Goal: Transaction & Acquisition: Purchase product/service

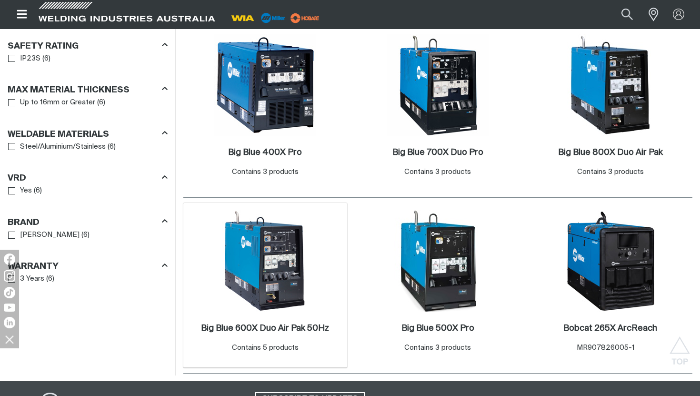
scroll to position [567, 0]
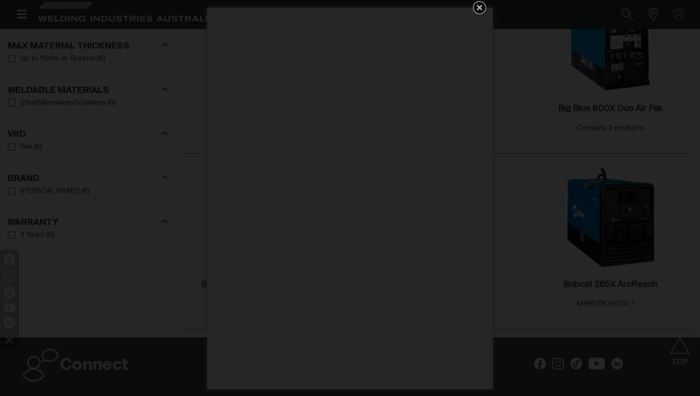
click at [474, 7] on link "Get 5 WIA Welding Guides Free!" at bounding box center [479, 7] width 13 height 13
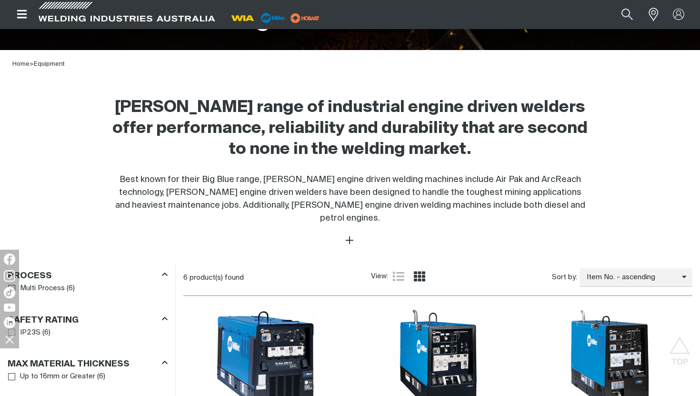
scroll to position [0, 0]
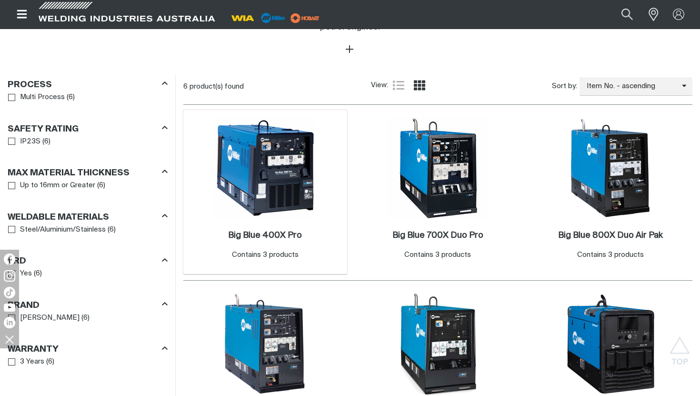
scroll to position [536, 0]
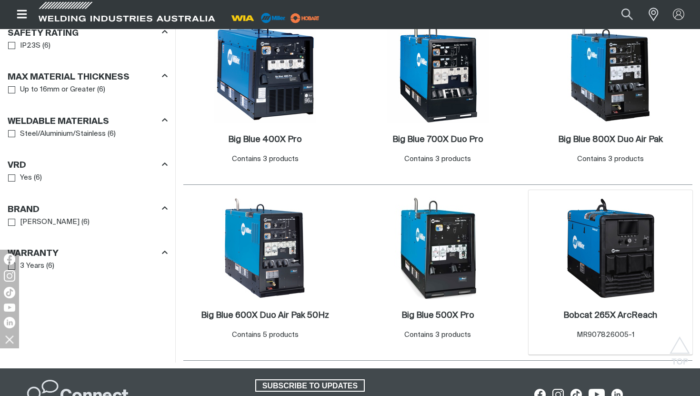
click at [599, 242] on img at bounding box center [611, 248] width 102 height 102
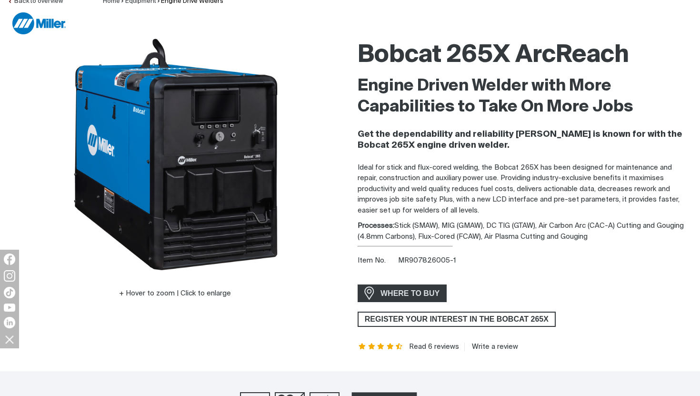
scroll to position [275, 0]
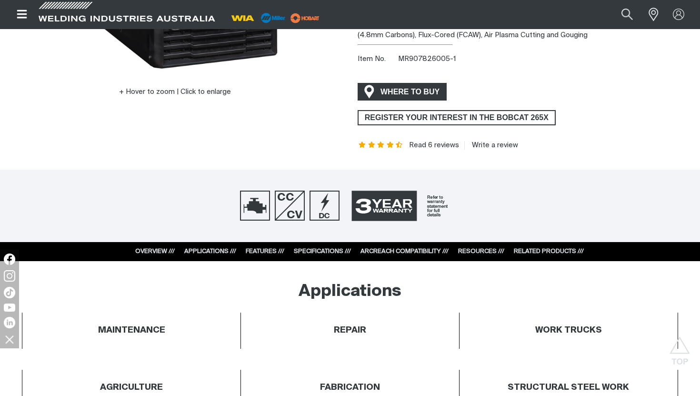
click at [430, 91] on span "WHERE TO BUY" at bounding box center [410, 91] width 71 height 15
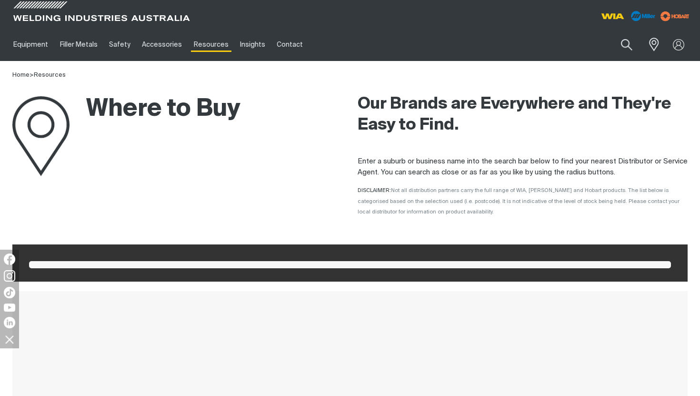
scroll to position [10, 0]
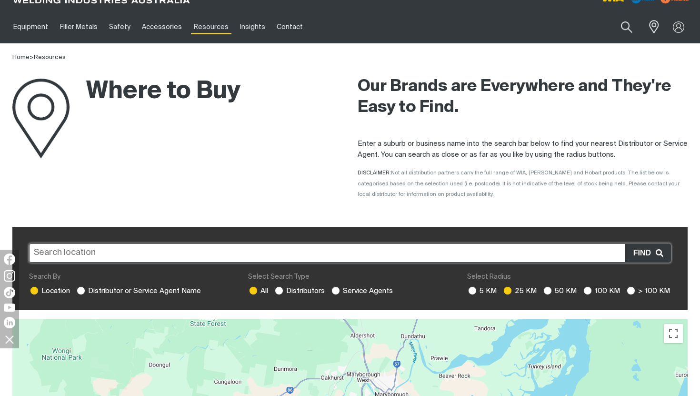
click at [278, 248] on input "text" at bounding box center [350, 252] width 642 height 19
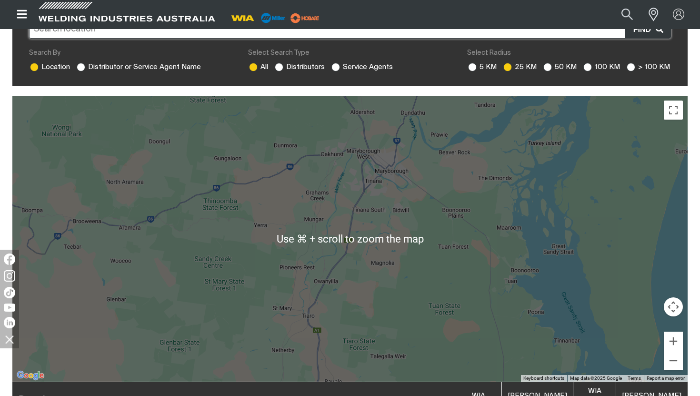
scroll to position [307, 0]
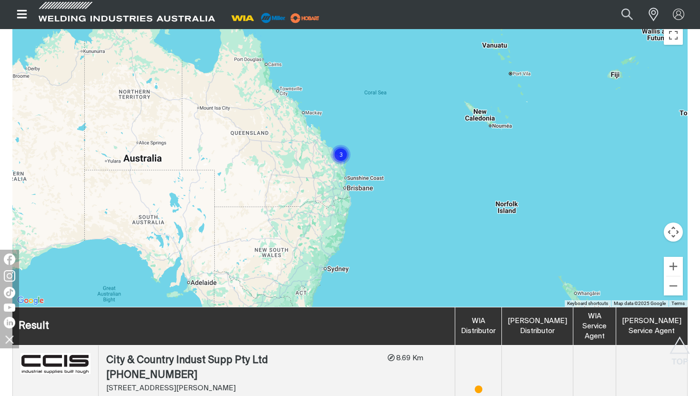
drag, startPoint x: 387, startPoint y: 254, endPoint x: 391, endPoint y: 199, distance: 55.9
click at [391, 199] on div "To navigate, press the arrow keys." at bounding box center [350, 164] width 676 height 286
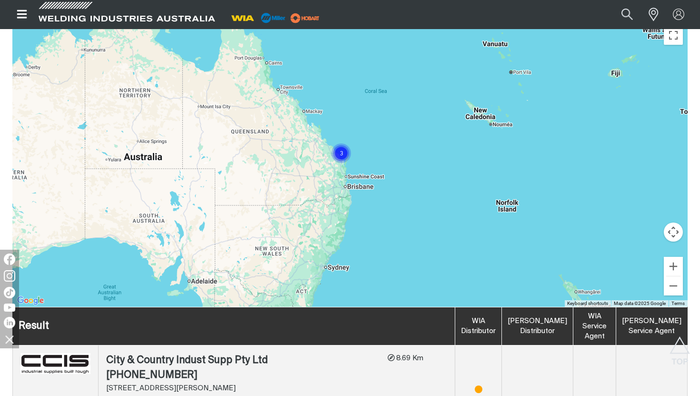
click at [324, 271] on div "To navigate, press the arrow keys." at bounding box center [350, 164] width 676 height 286
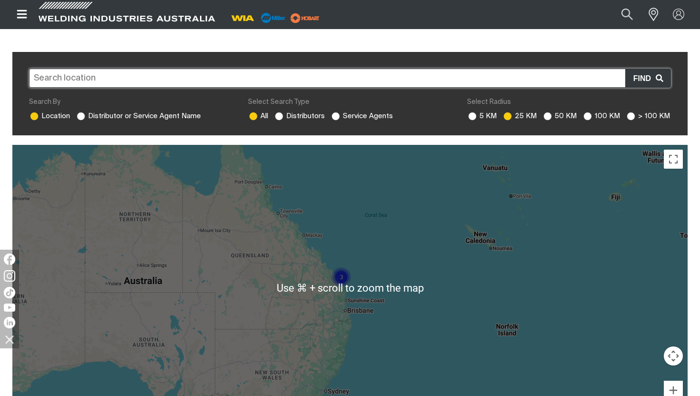
scroll to position [184, 0]
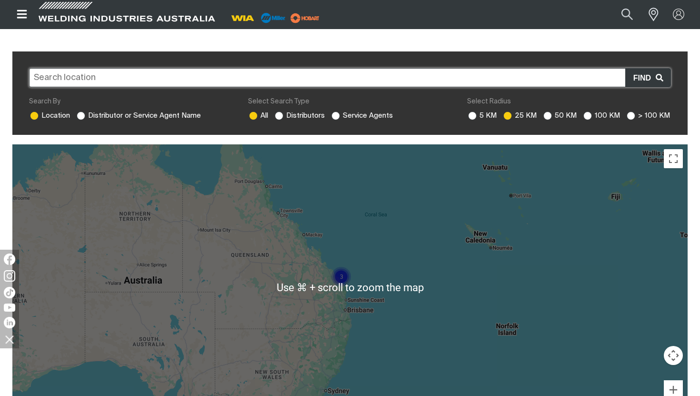
click at [114, 76] on input "text" at bounding box center [350, 77] width 642 height 19
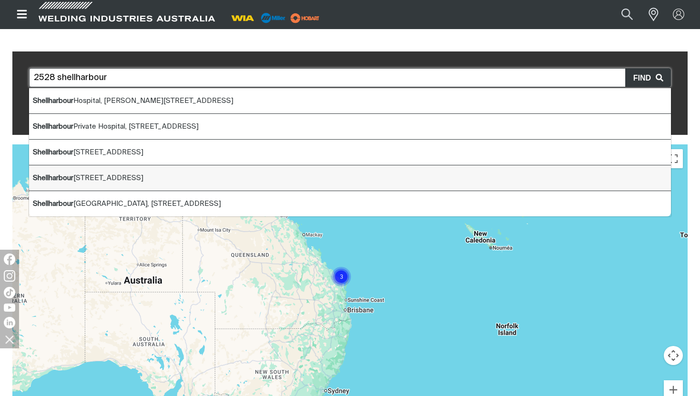
click at [143, 180] on span "[STREET_ADDRESS]" at bounding box center [88, 177] width 111 height 7
type input "[STREET_ADDRESS]"
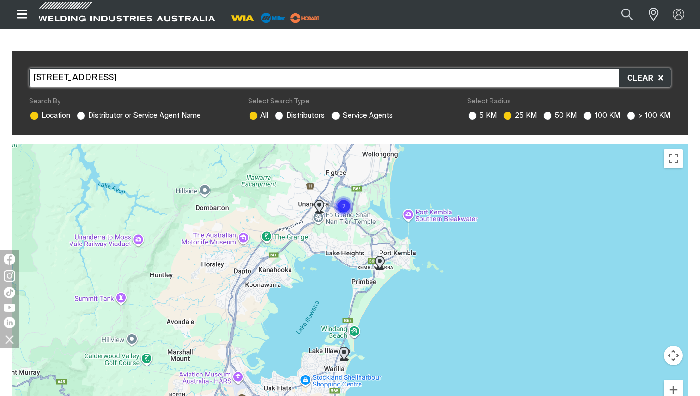
click at [350, 204] on img "Cluster of 2 markers" at bounding box center [343, 205] width 21 height 21
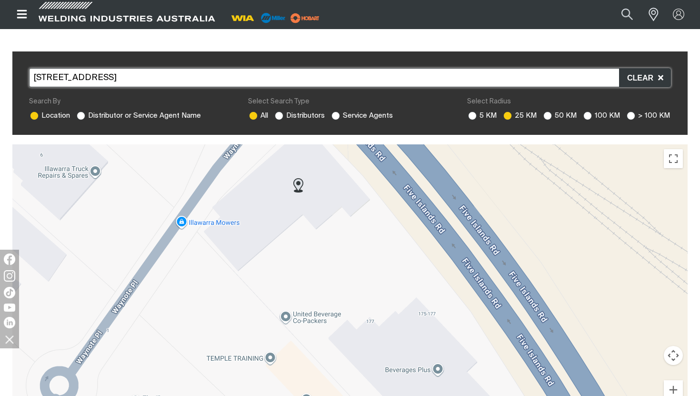
click at [298, 187] on img at bounding box center [299, 185] width 10 height 14
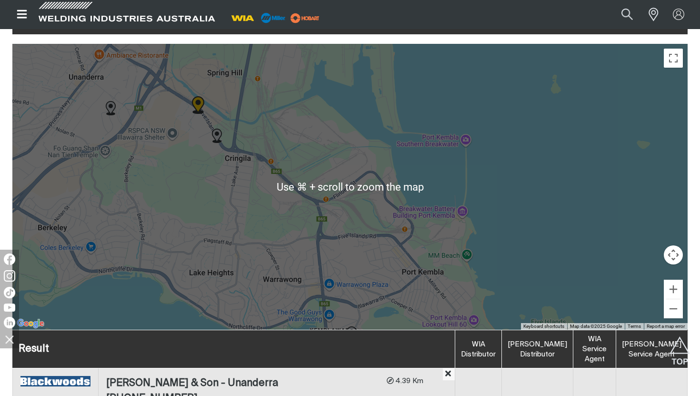
scroll to position [296, 0]
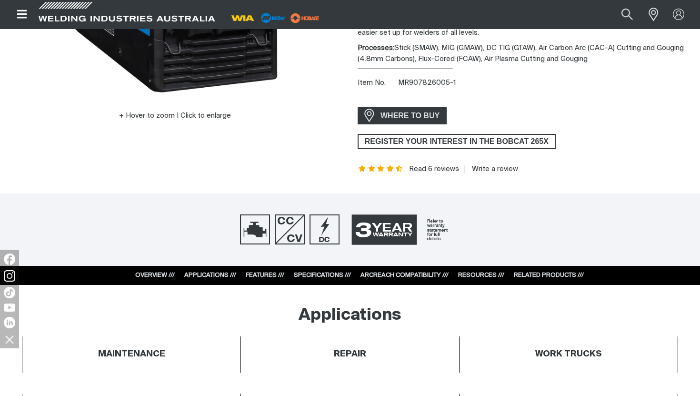
scroll to position [275, 0]
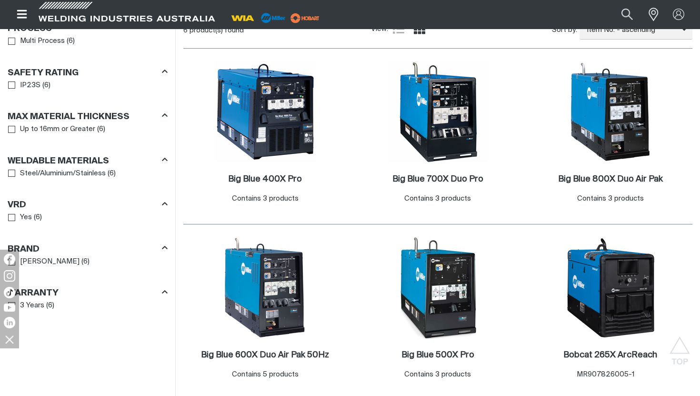
scroll to position [536, 0]
